Goal: Transaction & Acquisition: Purchase product/service

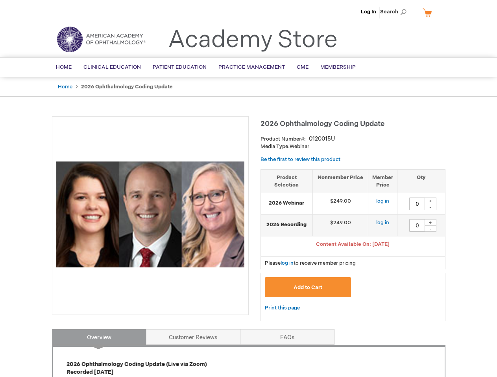
type input "0"
click at [248, 189] on div at bounding box center [150, 215] width 197 height 199
click at [395, 12] on span "Search" at bounding box center [395, 12] width 30 height 16
click at [353, 245] on span "Content Available On: [DATE]" at bounding box center [353, 244] width 74 height 6
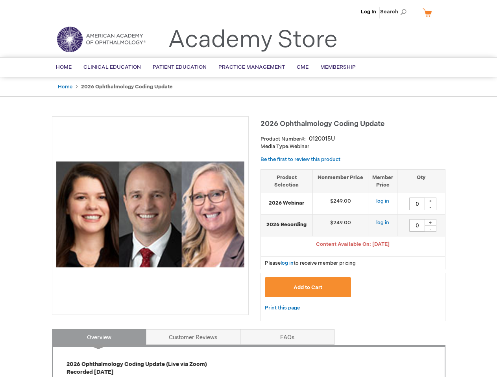
click at [430, 201] on div "+" at bounding box center [430, 201] width 12 height 7
click at [430, 207] on div "-" at bounding box center [430, 207] width 12 height 6
type input "0"
click at [430, 223] on div "+" at bounding box center [430, 222] width 12 height 7
click at [430, 229] on div "-" at bounding box center [430, 229] width 12 height 6
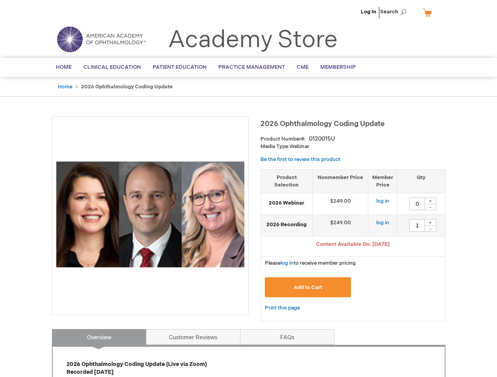
type input "0"
